Goal: Information Seeking & Learning: Learn about a topic

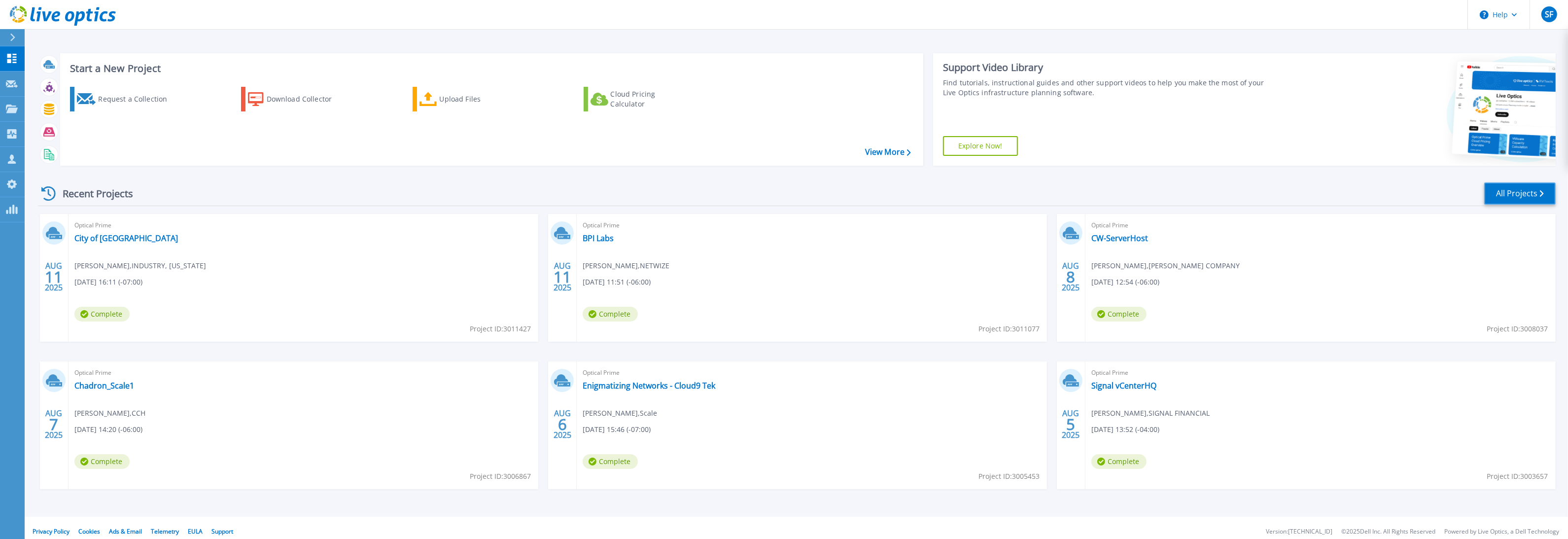
click at [1522, 195] on link "All Projects" at bounding box center [1519, 193] width 71 height 22
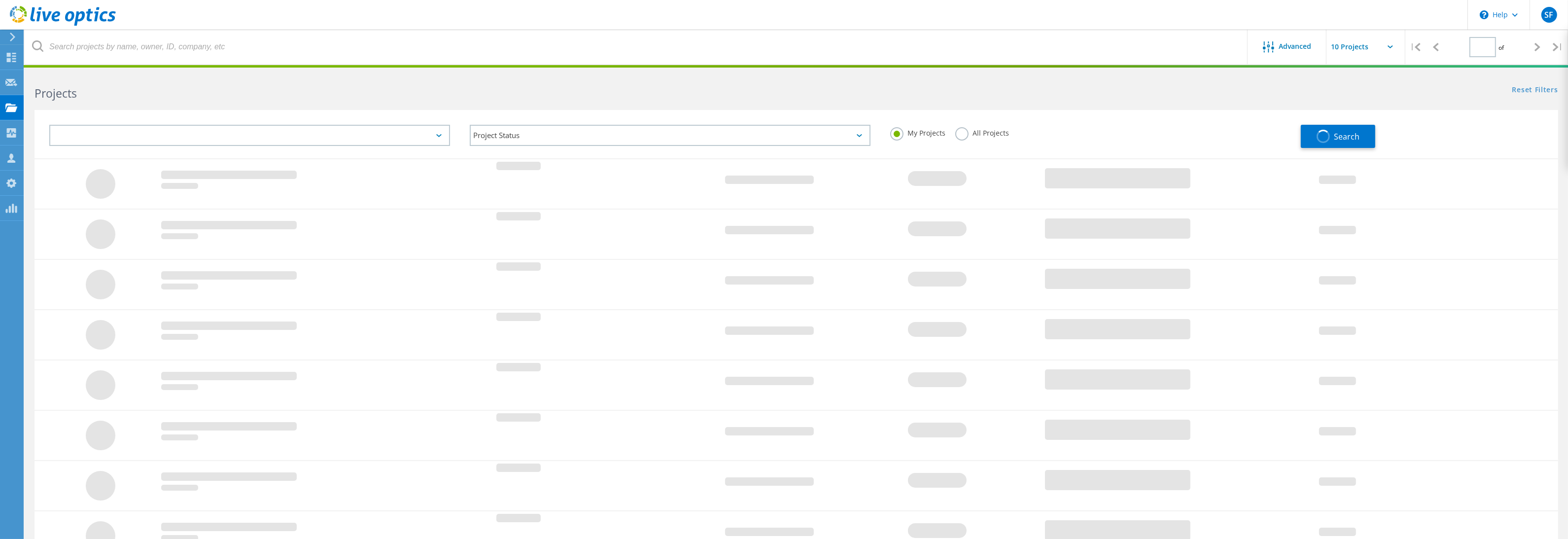
type input "1"
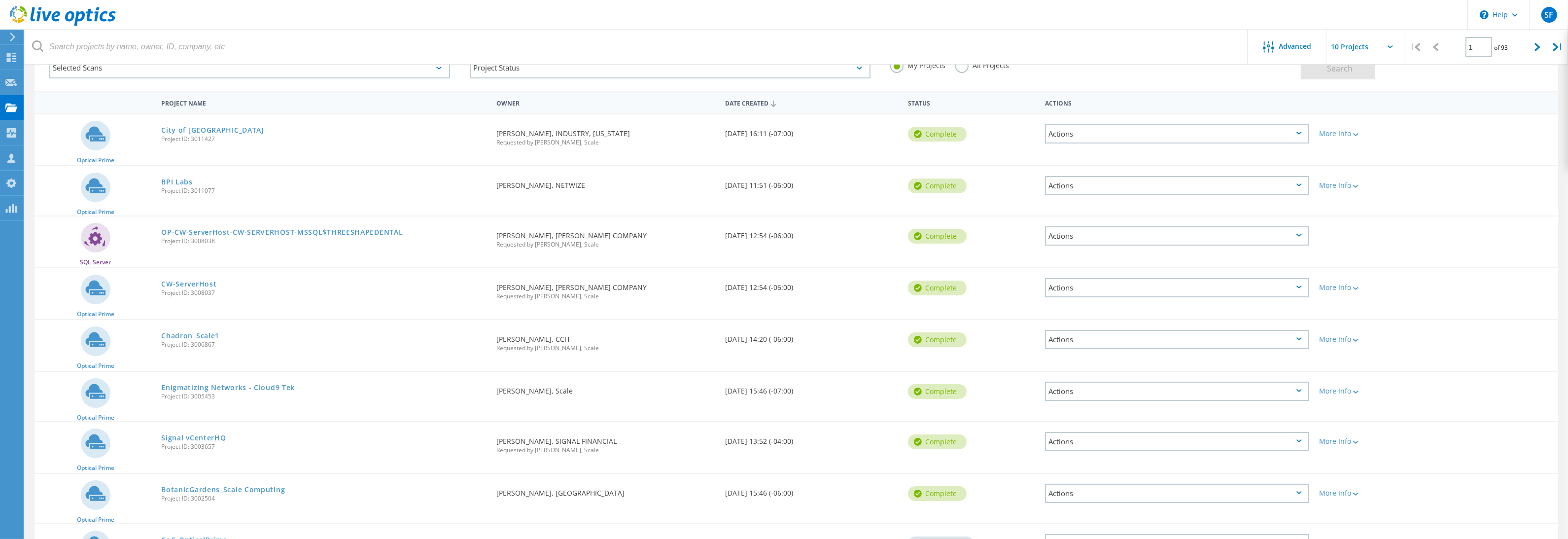
scroll to position [154, 0]
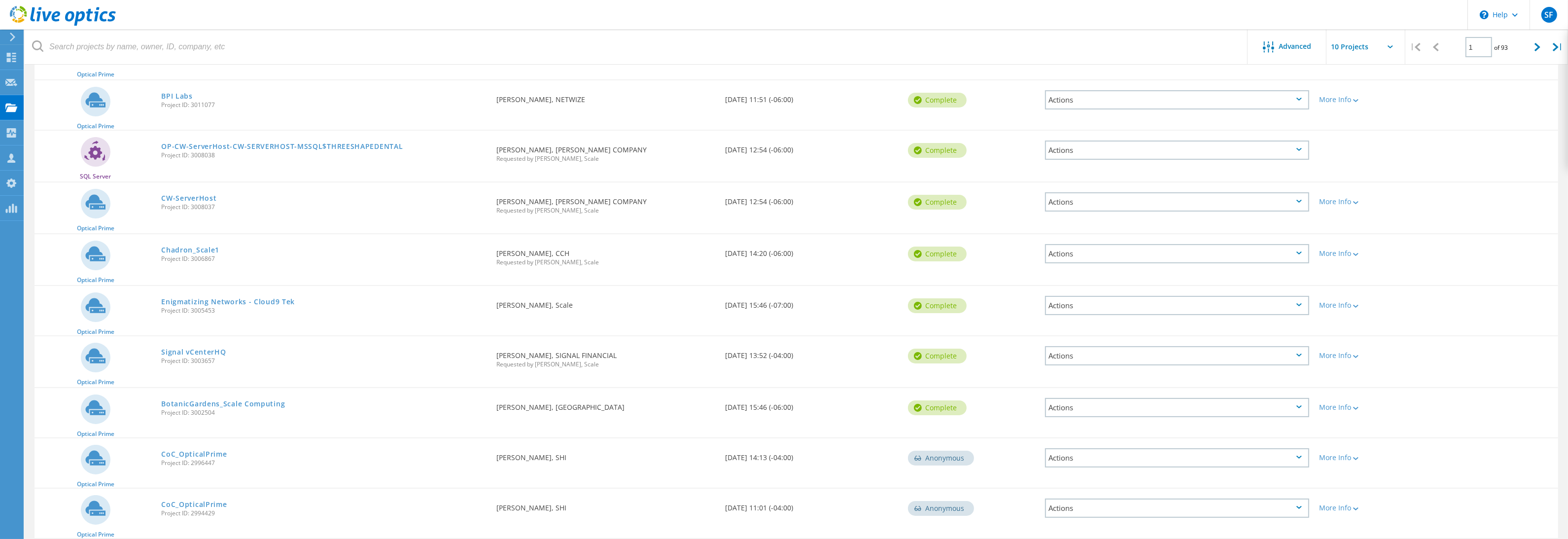
click at [231, 404] on div "BotanicGardens_Scale Computing Project ID: 3002504" at bounding box center [323, 406] width 335 height 37
click at [232, 402] on link "BotanicGardens_Scale Computing" at bounding box center [223, 403] width 123 height 7
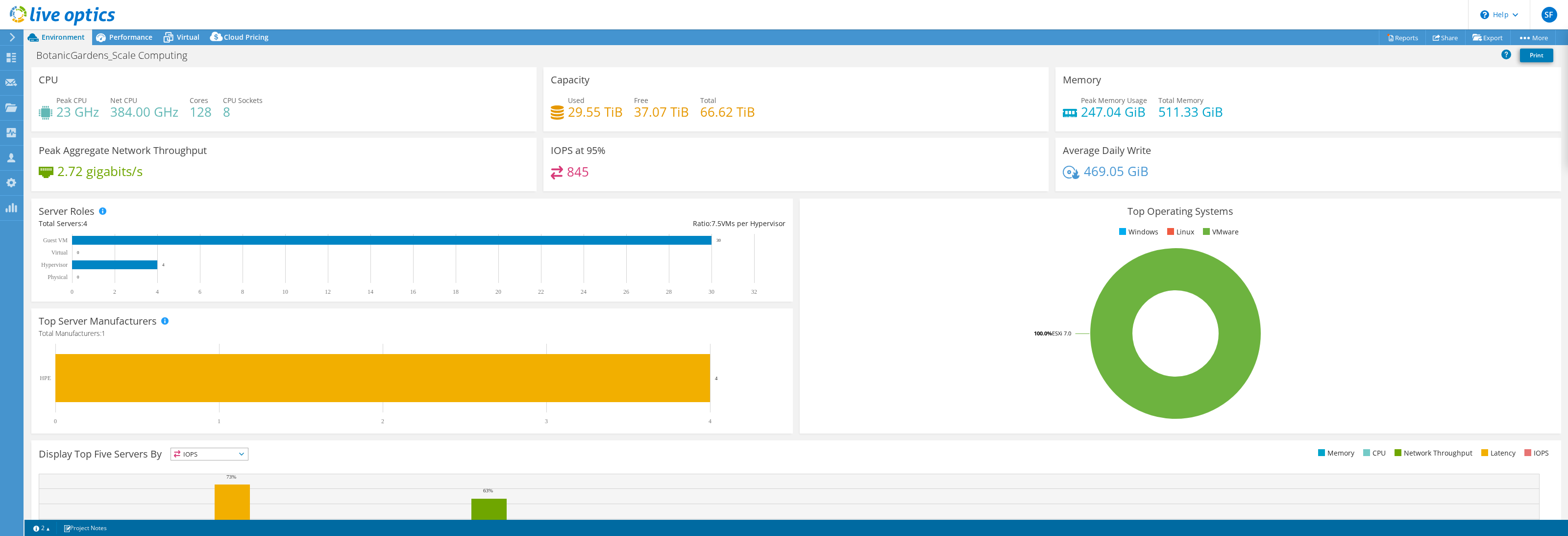
select select "USD"
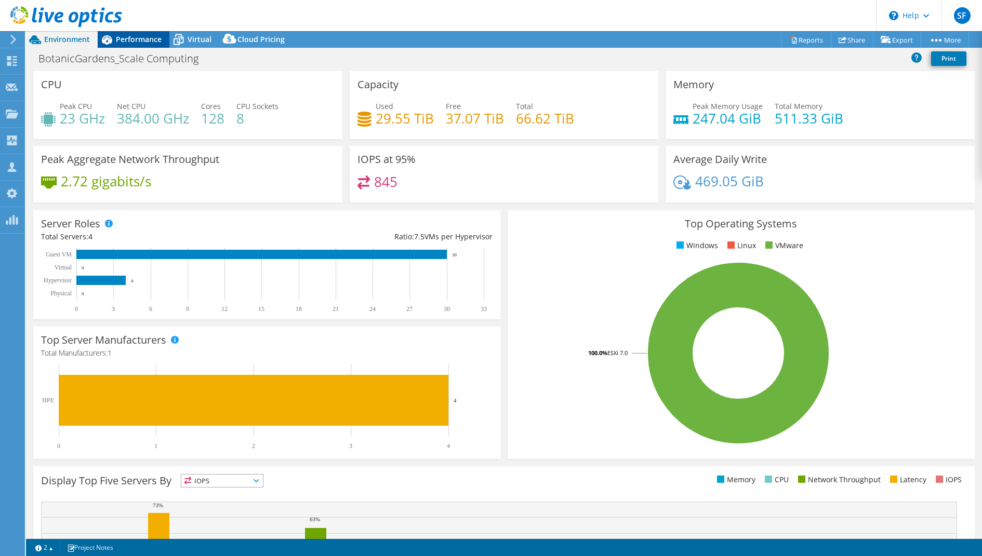
click at [116, 39] on span "Performance" at bounding box center [139, 39] width 46 height 10
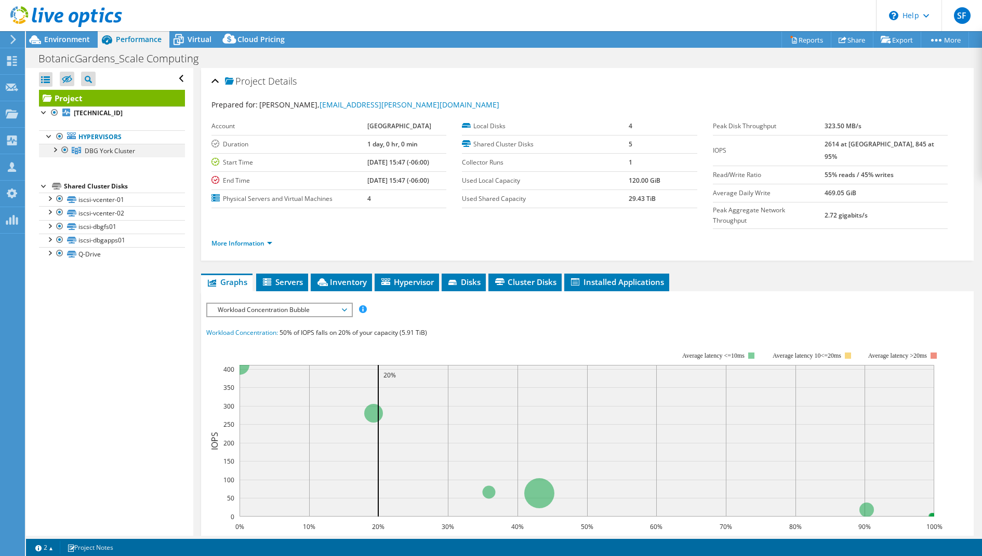
click at [56, 149] on div at bounding box center [54, 149] width 10 height 10
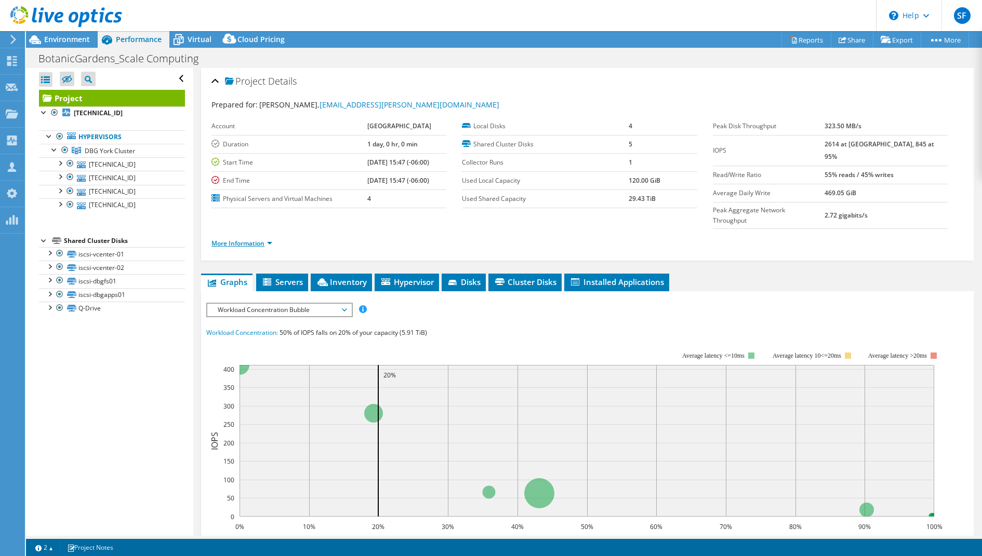
click at [222, 239] on link "More Information" at bounding box center [241, 243] width 61 height 9
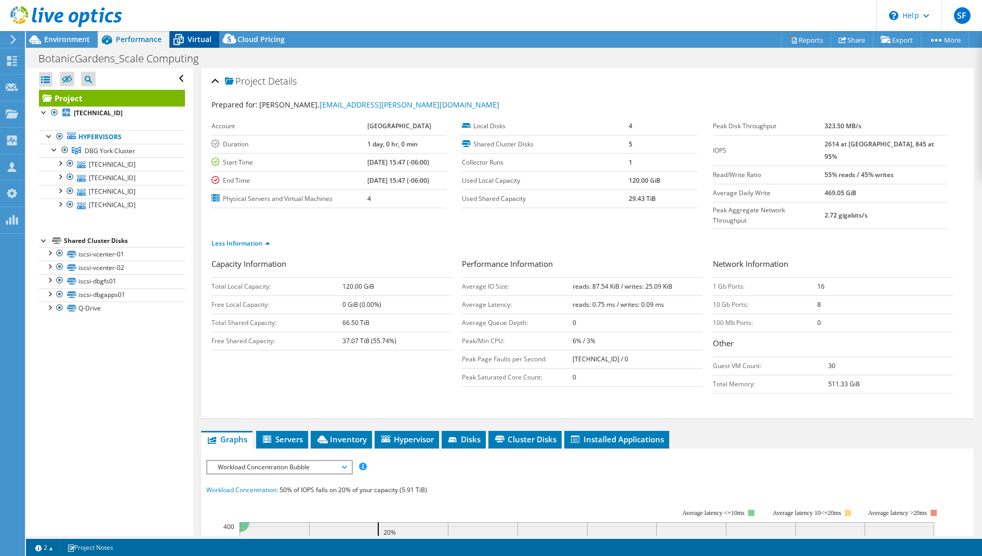
click at [199, 43] on span "Virtual" at bounding box center [200, 39] width 24 height 10
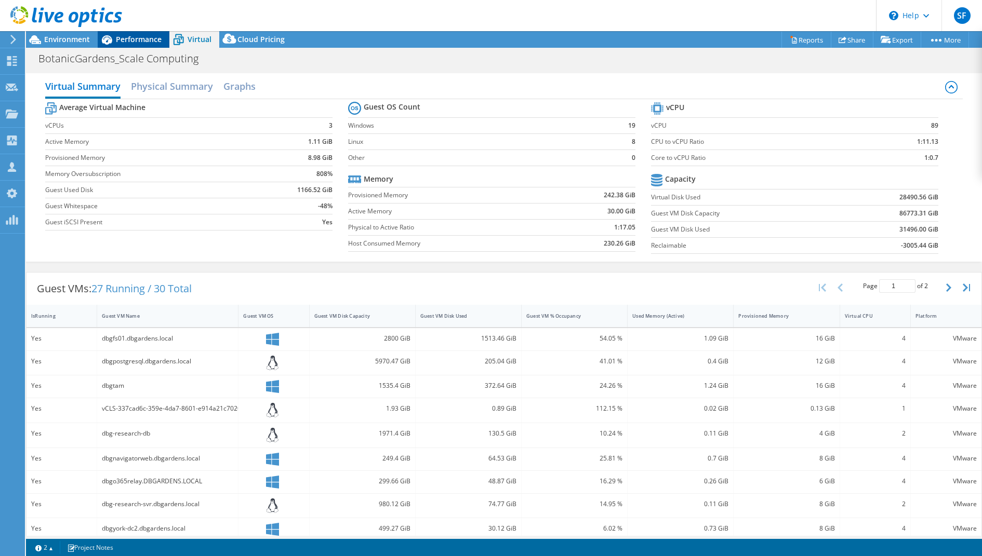
click at [152, 43] on span "Performance" at bounding box center [139, 39] width 46 height 10
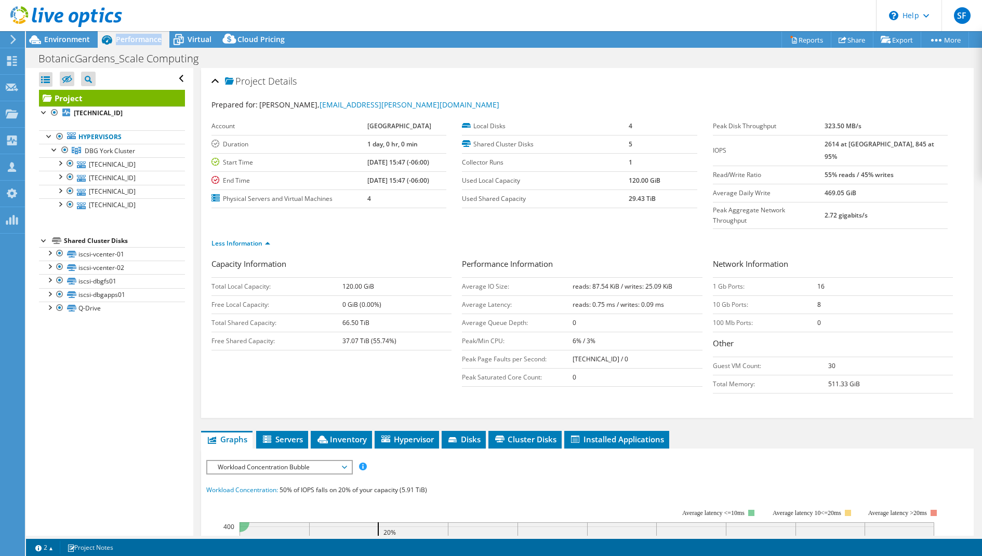
click at [152, 43] on span "Performance" at bounding box center [139, 39] width 46 height 10
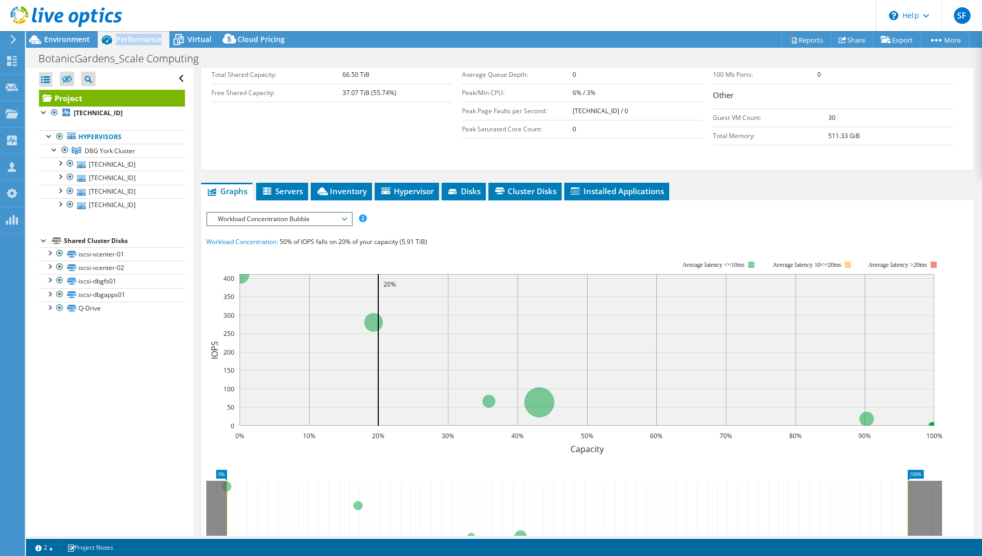
scroll to position [249, 0]
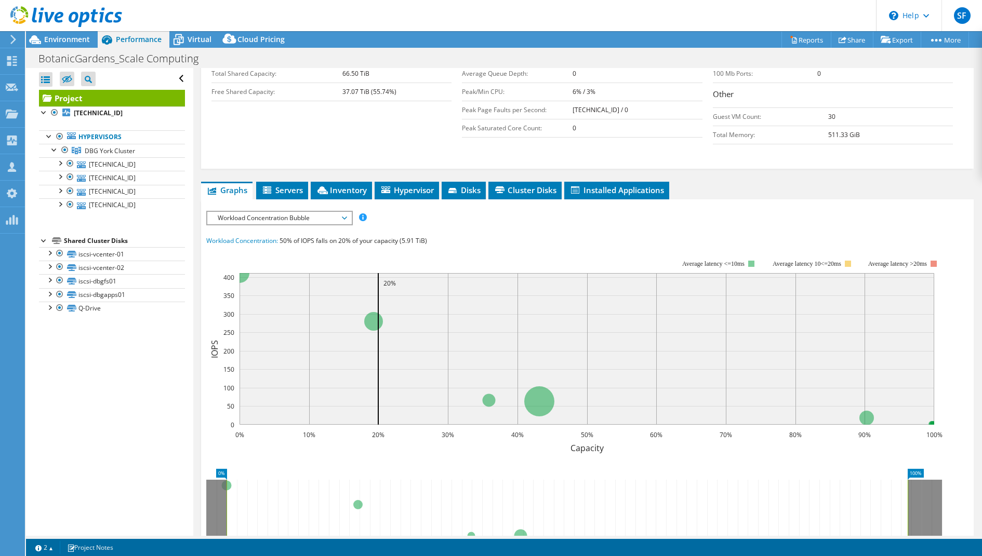
click at [343, 212] on span "Workload Concentration Bubble" at bounding box center [280, 218] width 134 height 12
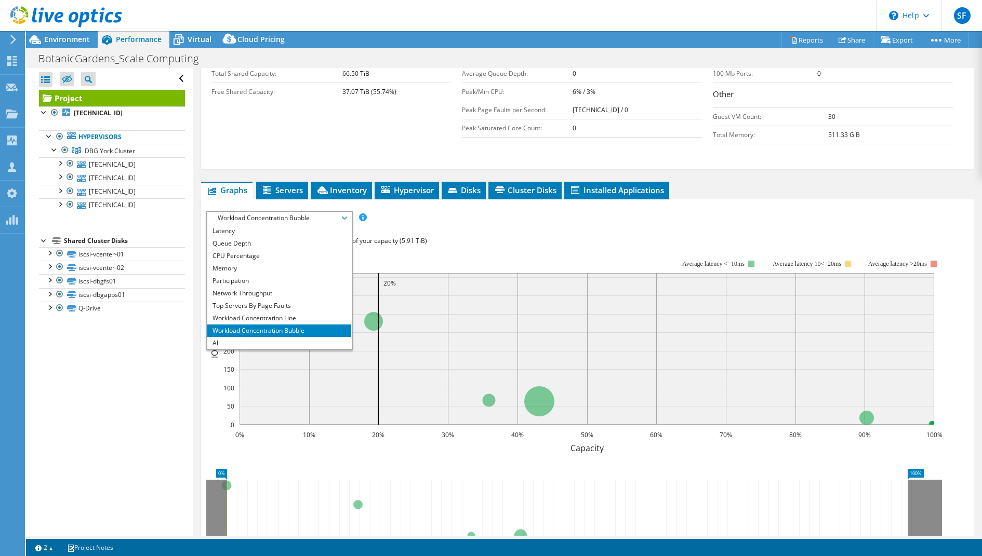
scroll to position [0, 0]
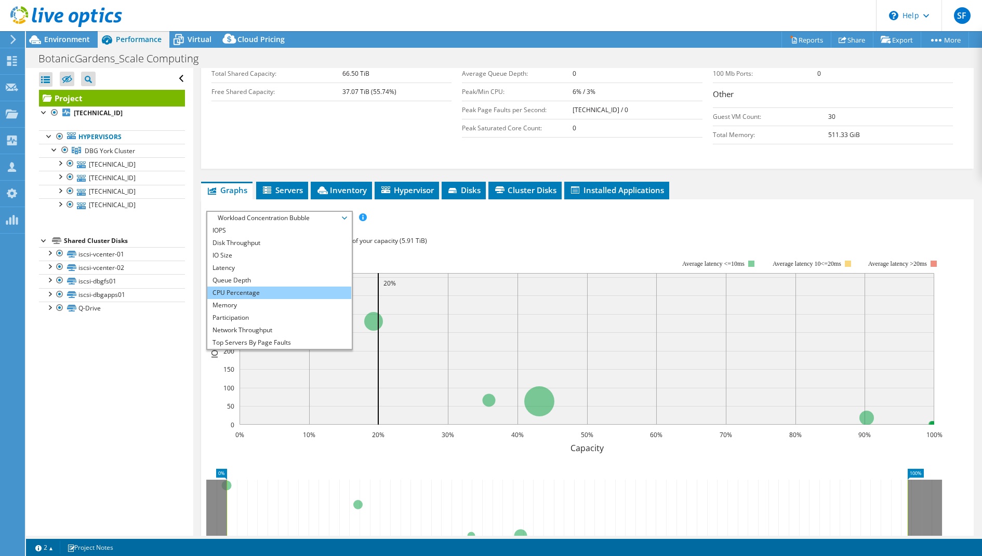
click at [295, 287] on li "CPU Percentage" at bounding box center [279, 293] width 144 height 12
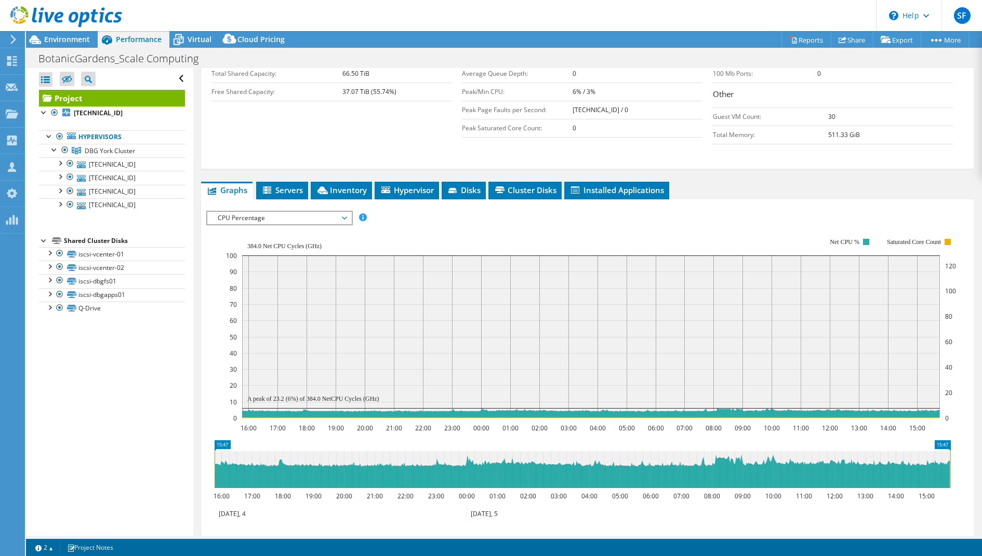
click at [310, 212] on span "CPU Percentage" at bounding box center [280, 218] width 134 height 12
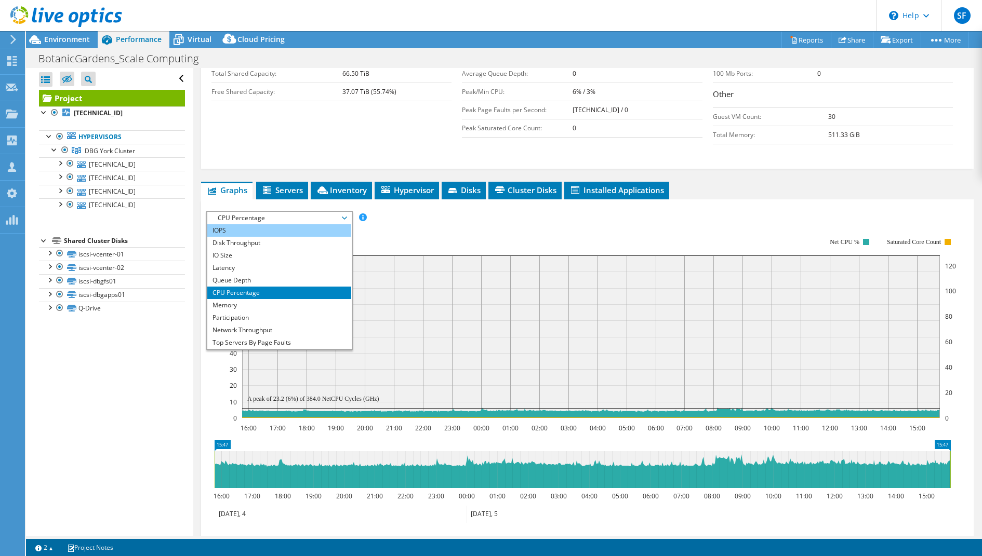
click at [298, 224] on li "IOPS" at bounding box center [279, 230] width 144 height 12
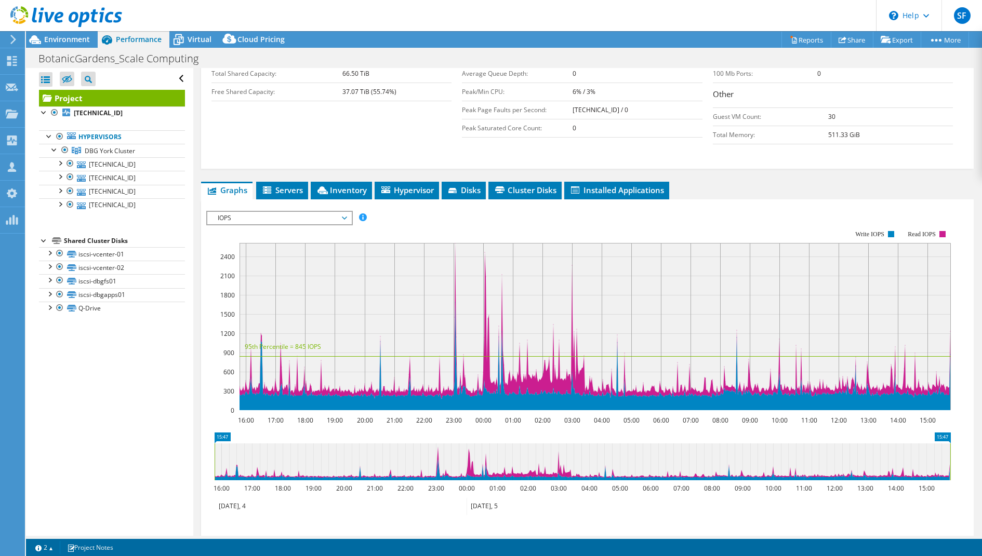
click at [339, 212] on span "IOPS" at bounding box center [280, 218] width 134 height 12
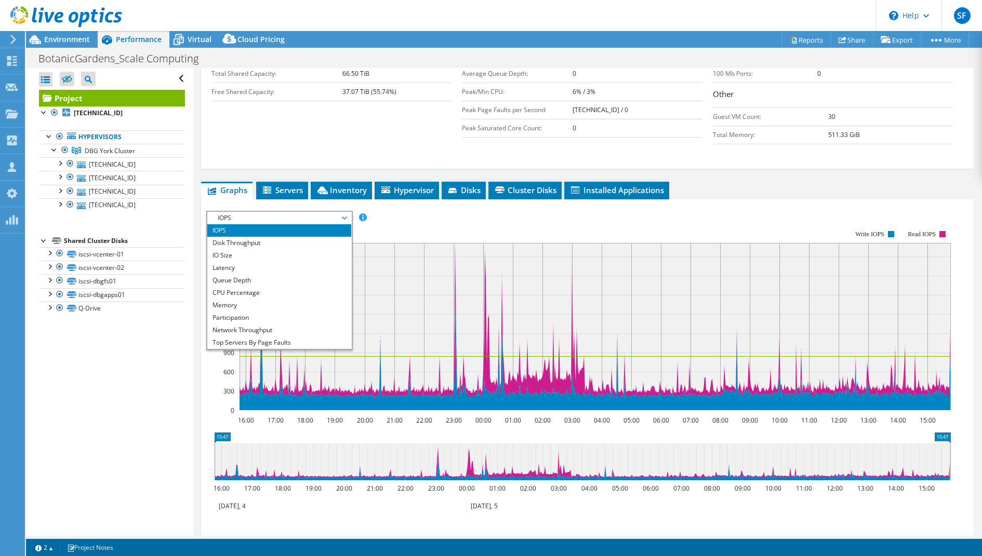
click at [339, 212] on span "IOPS" at bounding box center [280, 218] width 134 height 12
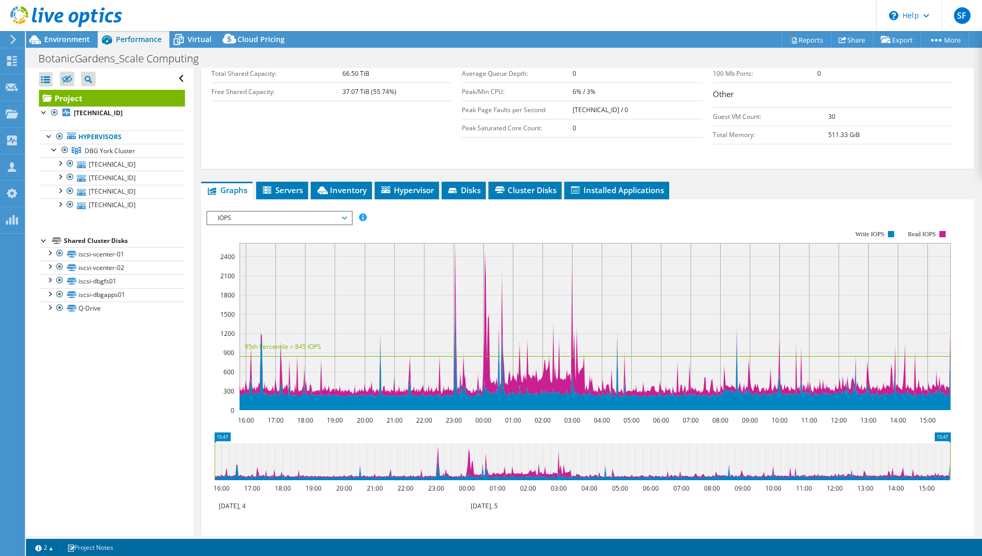
click at [339, 212] on span "IOPS" at bounding box center [280, 218] width 134 height 12
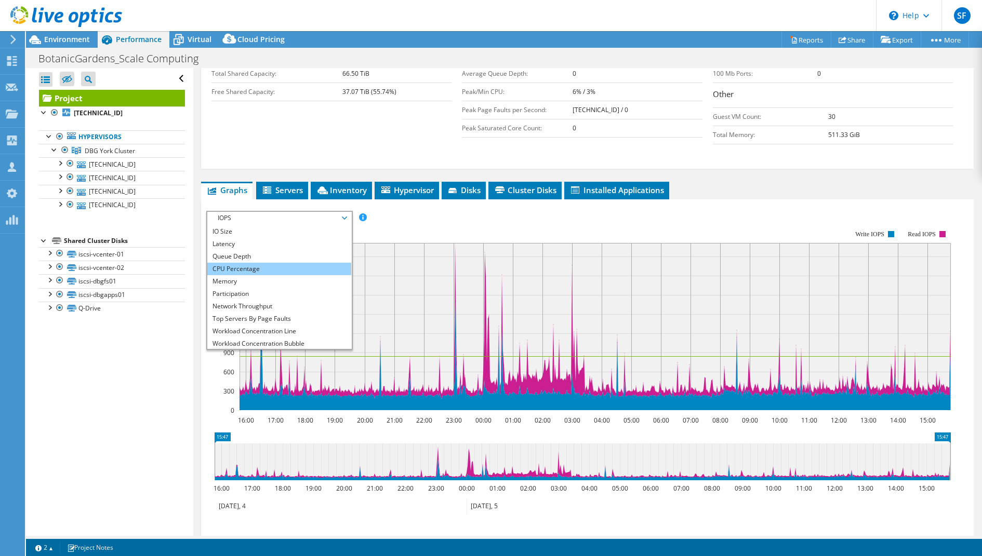
scroll to position [37, 0]
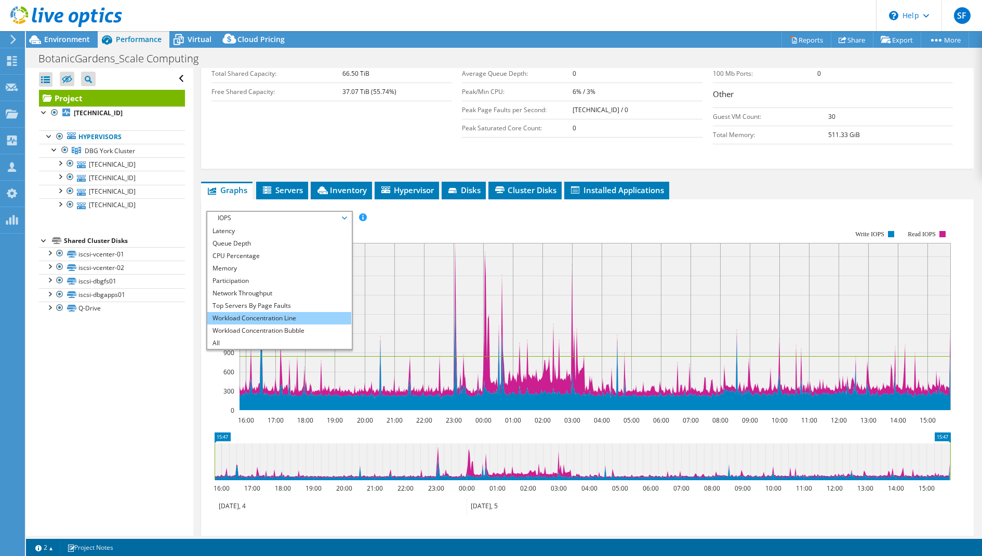
click at [302, 312] on li "Workload Concentration Line" at bounding box center [279, 318] width 144 height 12
